Goal: Entertainment & Leisure: Consume media (video, audio)

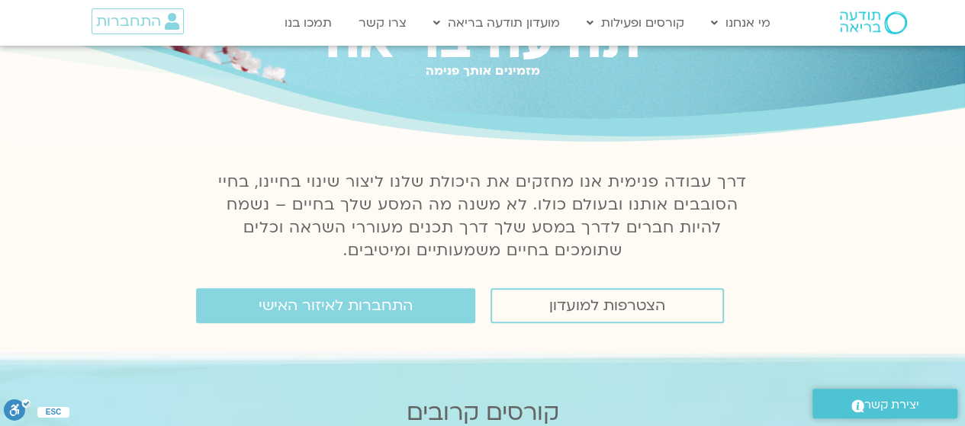
scroll to position [107, 0]
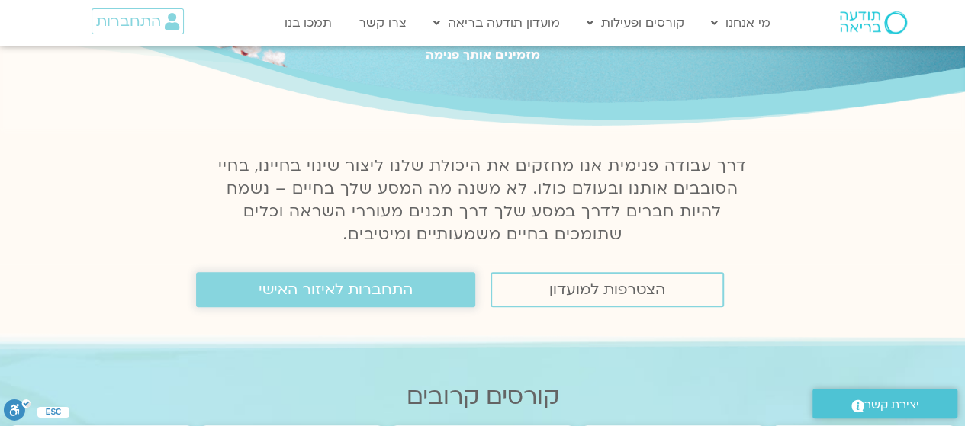
click at [306, 284] on span "התחברות לאיזור האישי" at bounding box center [336, 289] width 154 height 17
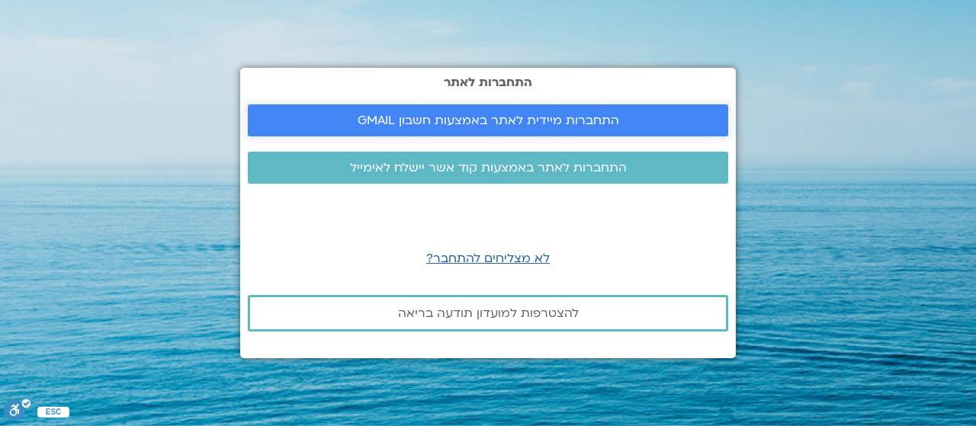
click at [464, 130] on link "התחברות מיידית לאתר באמצעות חשבון GMAIL" at bounding box center [488, 120] width 480 height 32
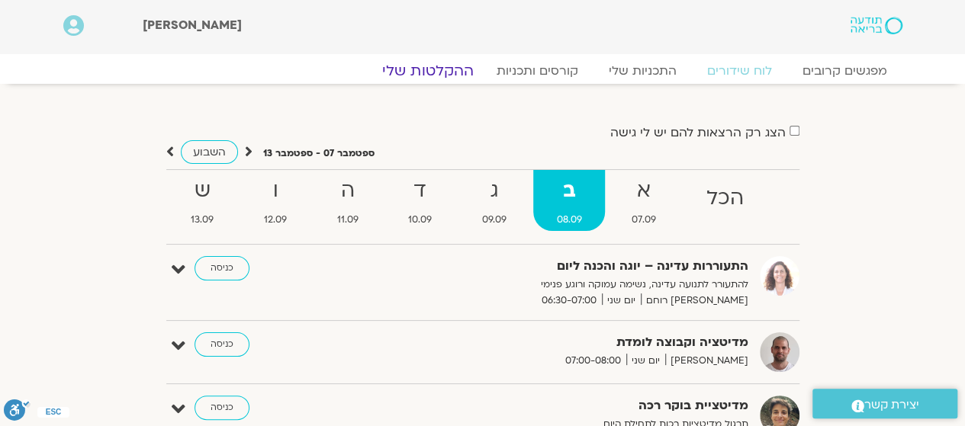
click at [448, 66] on link "ההקלטות שלי" at bounding box center [428, 71] width 128 height 18
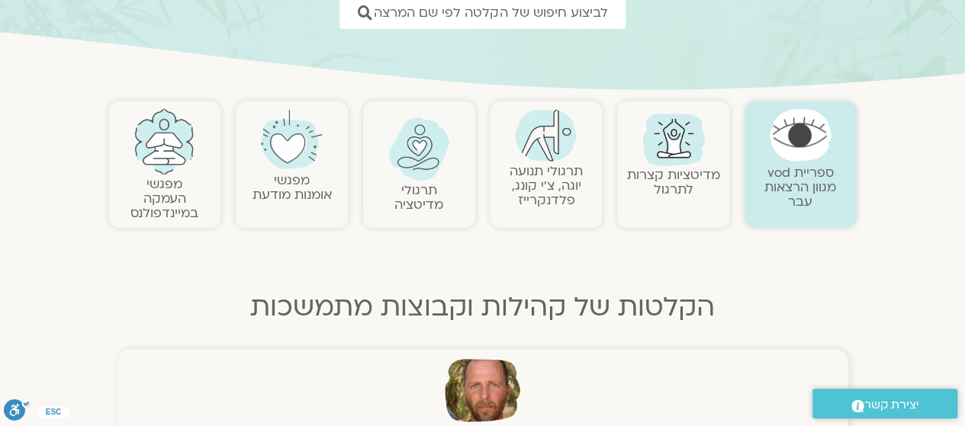
scroll to position [252, 0]
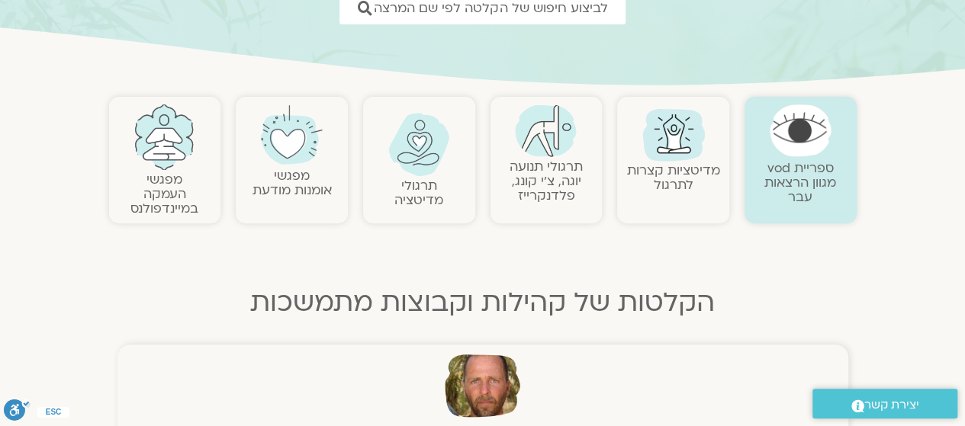
click at [395, 156] on img at bounding box center [419, 144] width 62 height 63
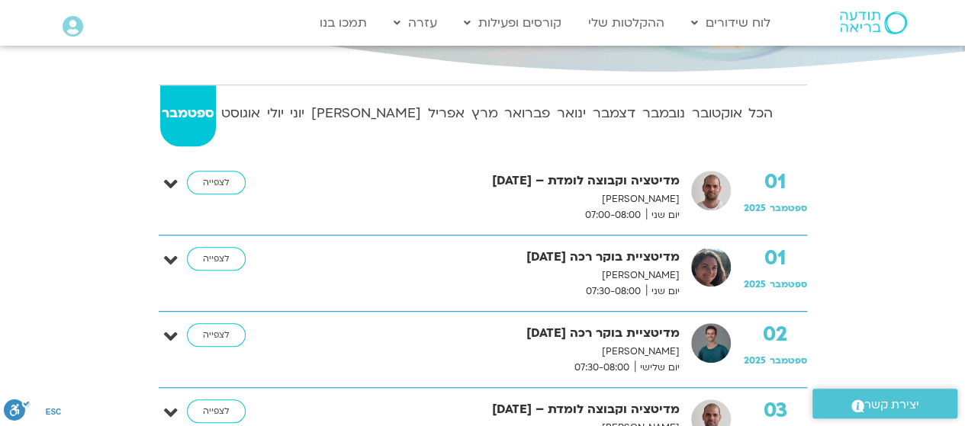
scroll to position [346, 0]
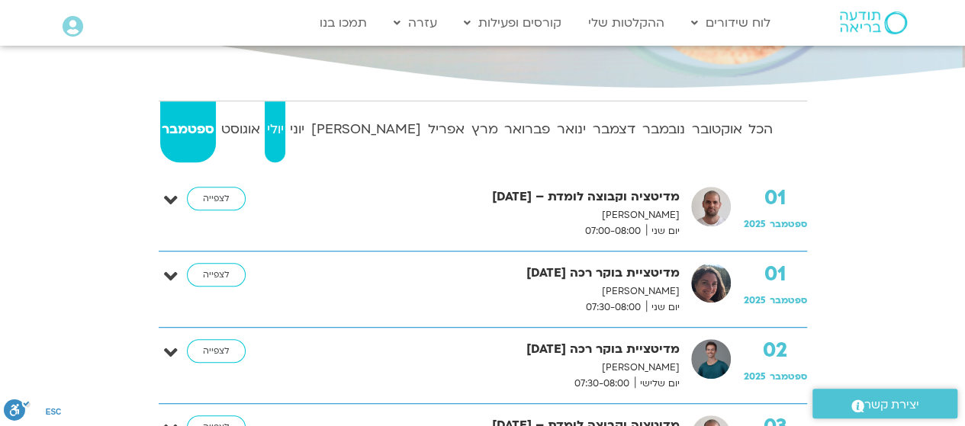
click at [285, 130] on strong "יולי" at bounding box center [275, 129] width 21 height 23
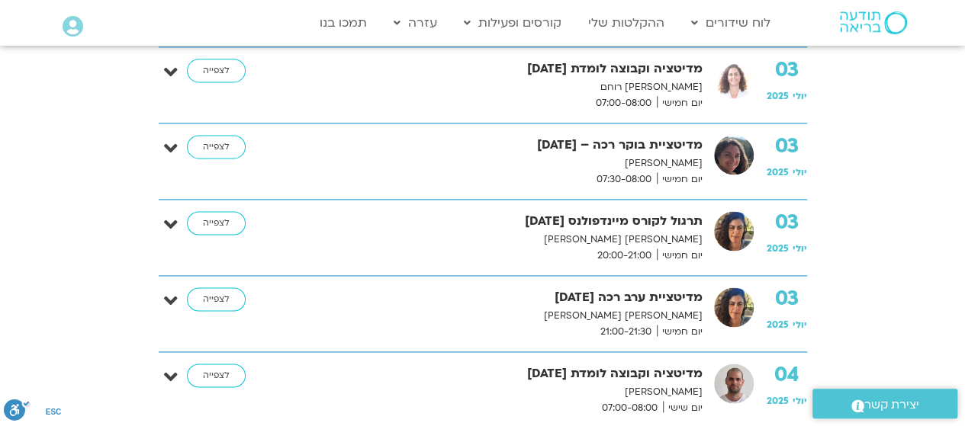
scroll to position [1010, 0]
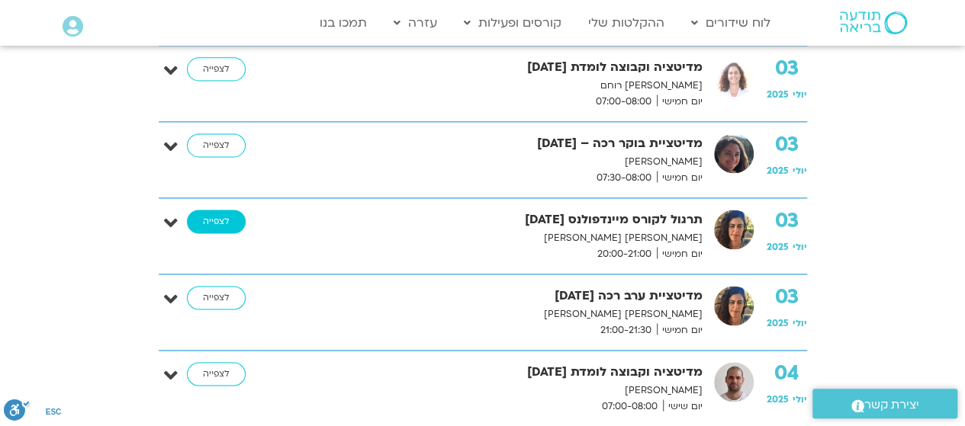
click at [211, 222] on link "לצפייה" at bounding box center [216, 222] width 59 height 24
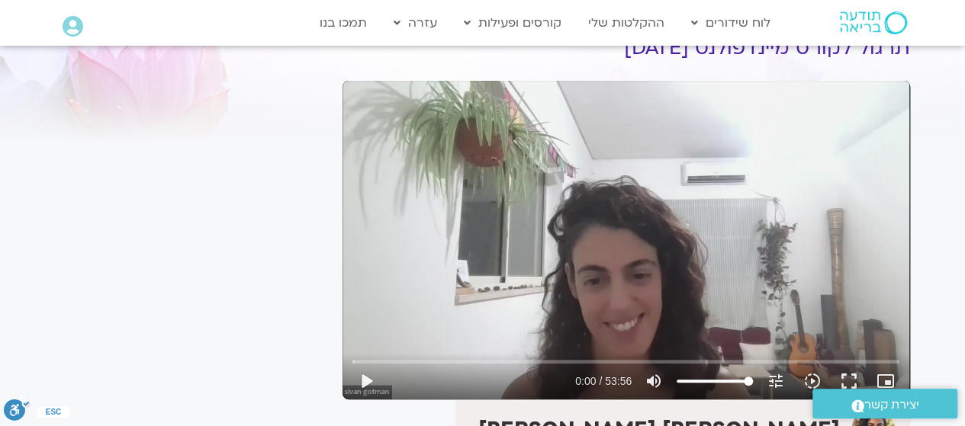
scroll to position [76, 0]
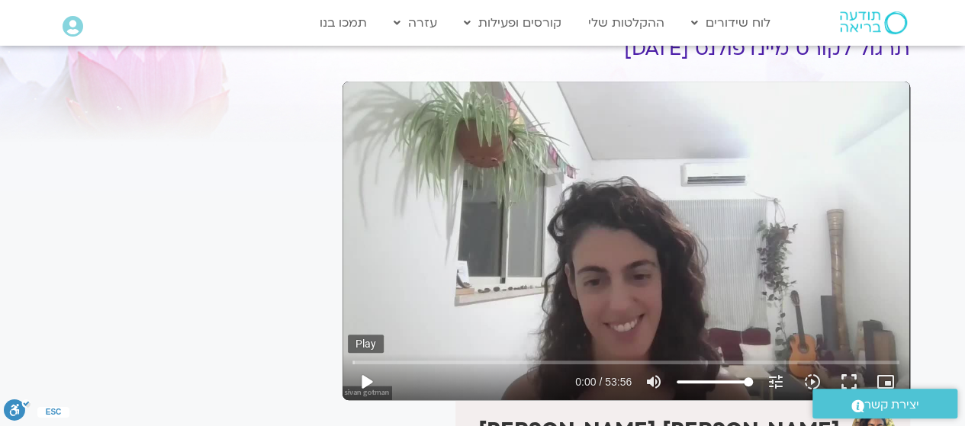
click at [364, 385] on button "play_arrow" at bounding box center [366, 382] width 37 height 37
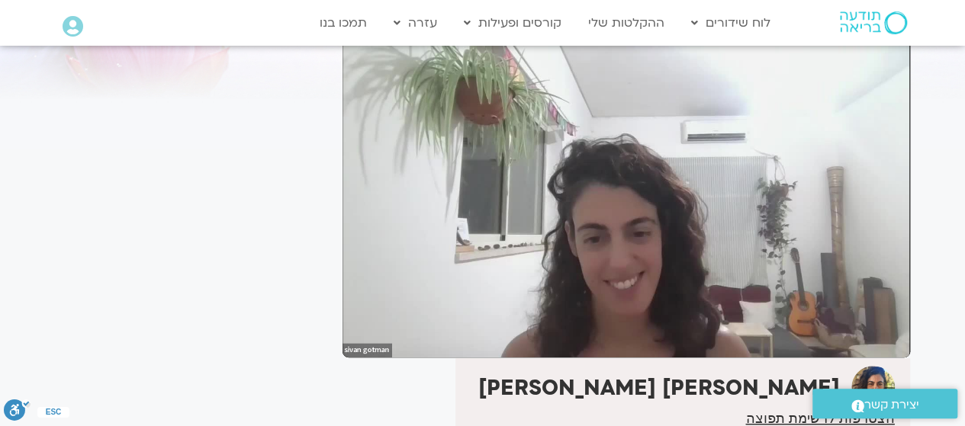
scroll to position [121, 0]
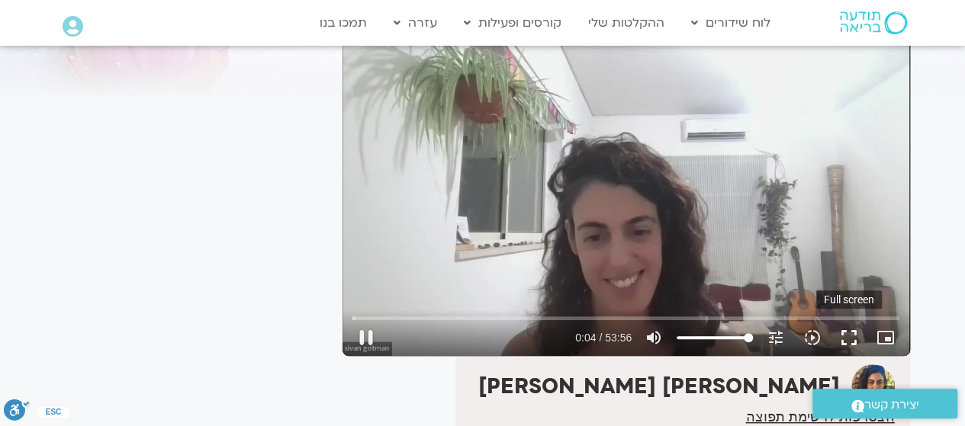
click at [845, 335] on button "fullscreen" at bounding box center [849, 338] width 37 height 37
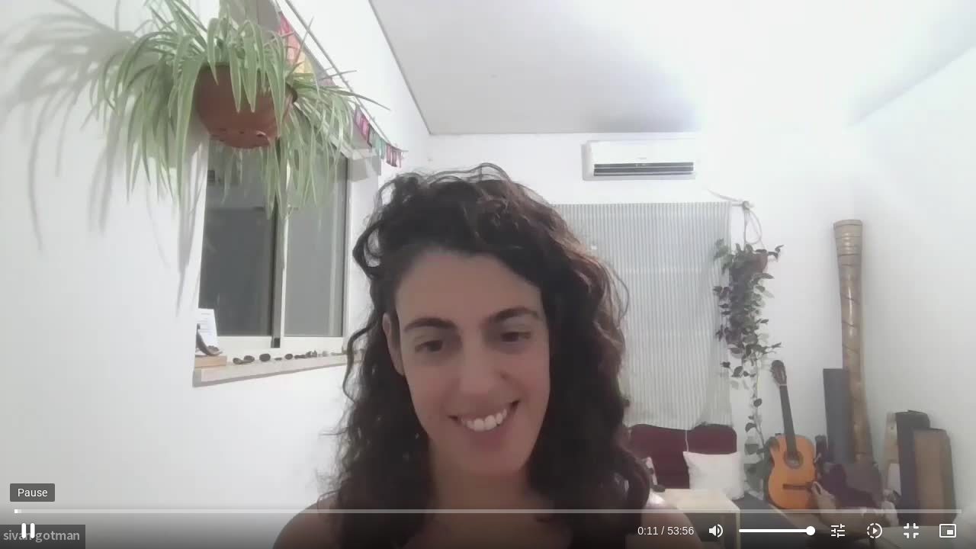
click at [24, 426] on button "pause" at bounding box center [28, 531] width 37 height 37
type input "11.517858"
click at [909, 426] on button "fullscreen_exit" at bounding box center [911, 531] width 37 height 37
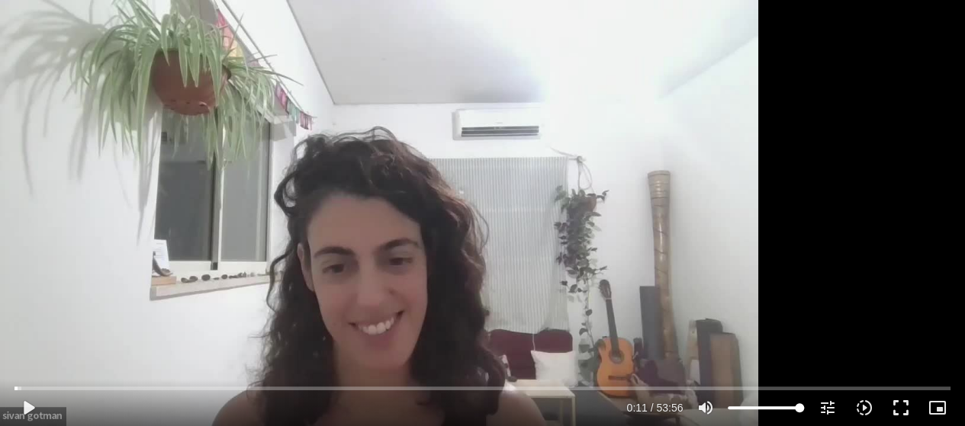
scroll to position [132, 0]
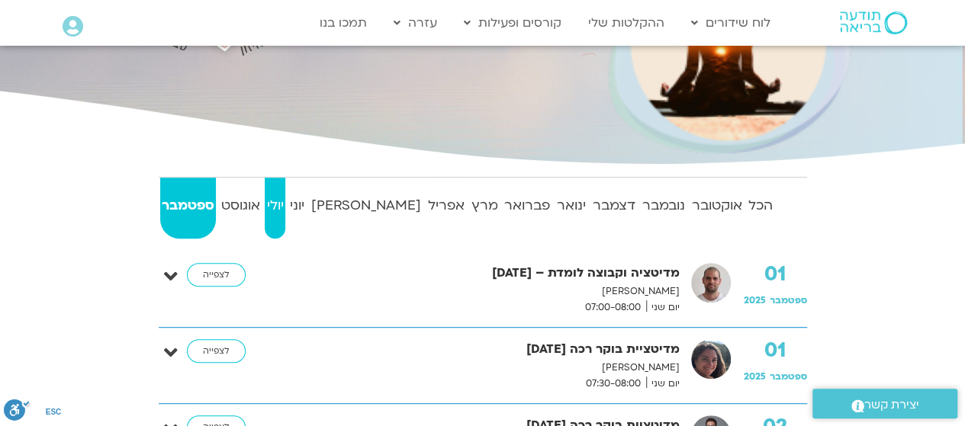
click at [285, 195] on strong "יולי" at bounding box center [275, 205] width 21 height 23
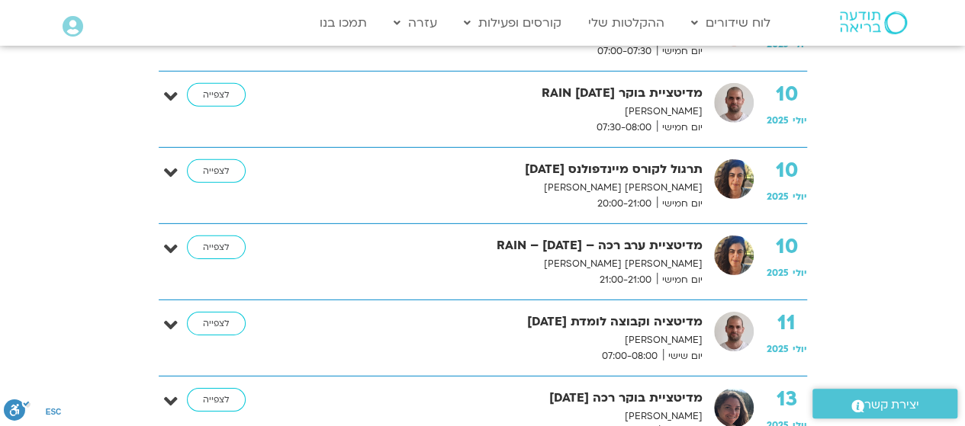
scroll to position [2281, 0]
click at [223, 170] on link "לצפייה" at bounding box center [216, 171] width 59 height 24
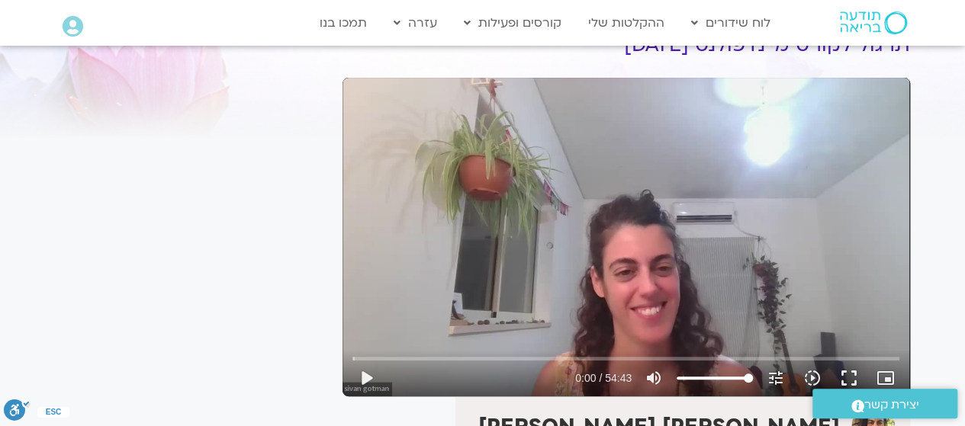
scroll to position [81, 0]
click at [369, 386] on button "play_arrow" at bounding box center [366, 377] width 37 height 37
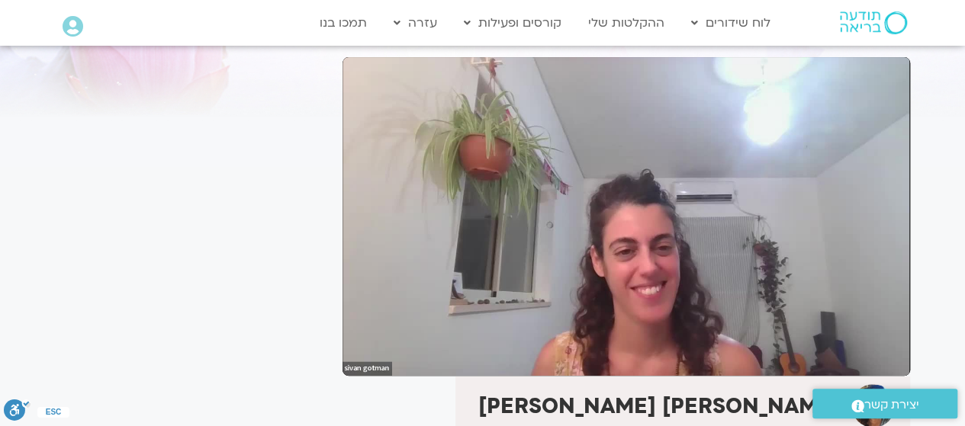
scroll to position [106, 0]
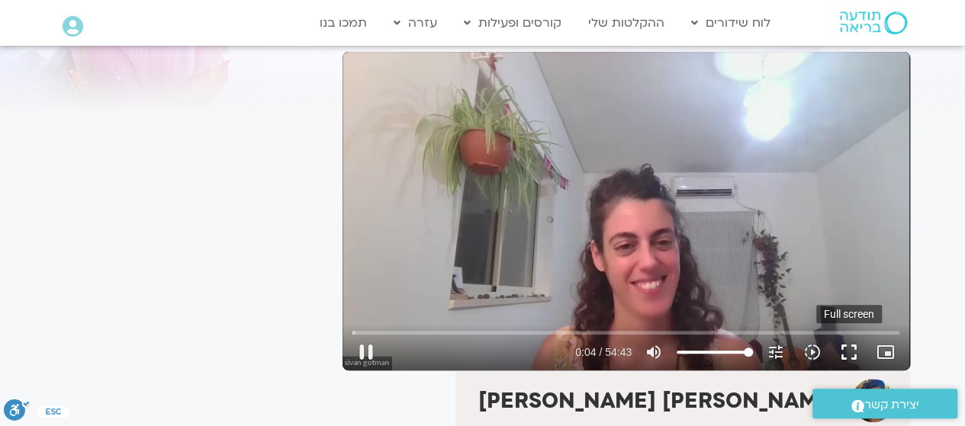
click at [848, 352] on button "fullscreen" at bounding box center [849, 352] width 37 height 37
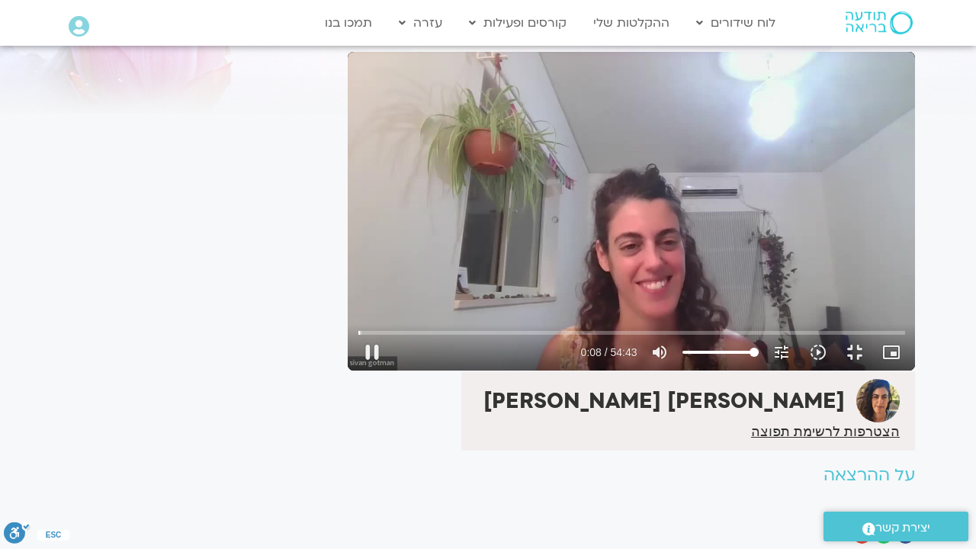
type input "8.740446"
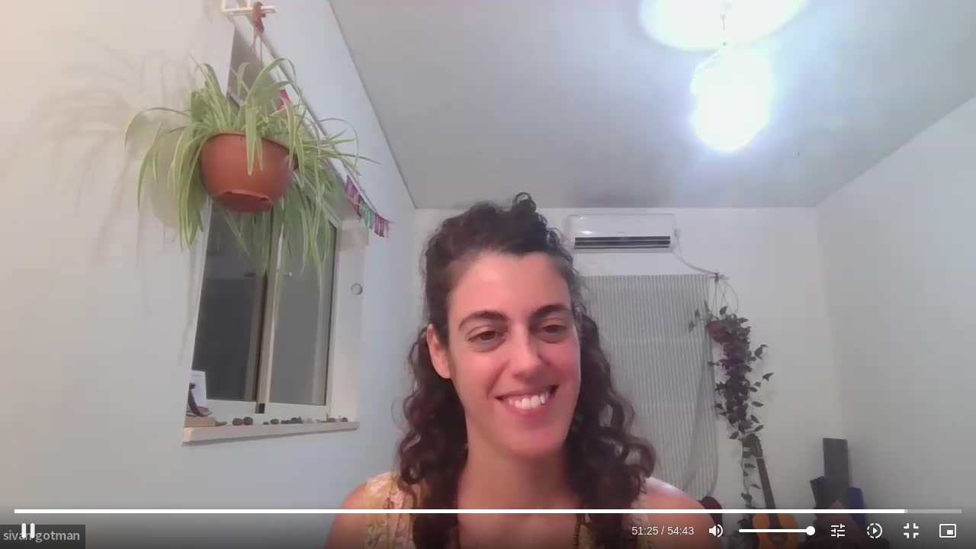
click at [270, 173] on div "Skip Ad 53:48 pause 51:25 / 54:43 volume_up Mute tune Resolution Auto 720p slow…" at bounding box center [488, 274] width 976 height 549
click at [29, 426] on button "play_arrow" at bounding box center [28, 531] width 37 height 37
click at [908, 426] on button "fullscreen_exit" at bounding box center [911, 531] width 37 height 37
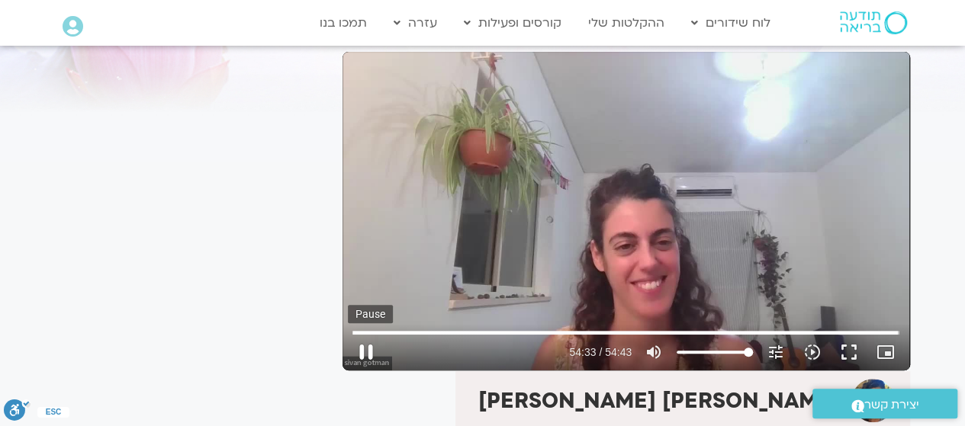
click at [371, 346] on button "pause" at bounding box center [366, 352] width 37 height 37
type input "3273.294263"
